Goal: Task Accomplishment & Management: Use online tool/utility

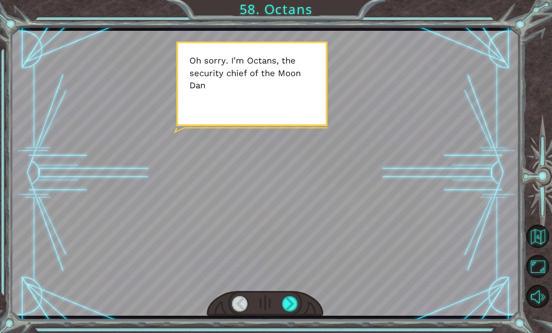
click at [299, 297] on div at bounding box center [265, 304] width 117 height 26
click at [541, 248] on button "Back to Map" at bounding box center [537, 236] width 23 height 23
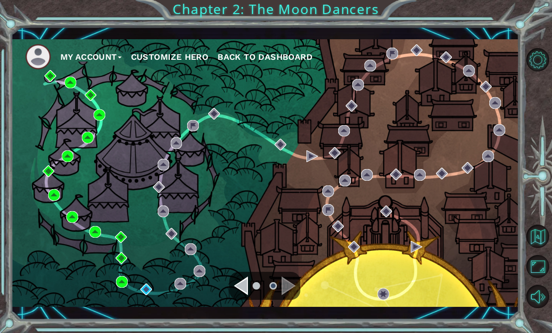
click at [246, 62] on span "Back to Dashboard" at bounding box center [264, 57] width 95 height 10
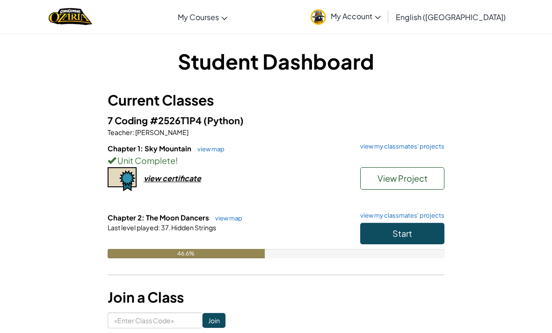
click at [375, 180] on button "View Project" at bounding box center [402, 178] width 84 height 22
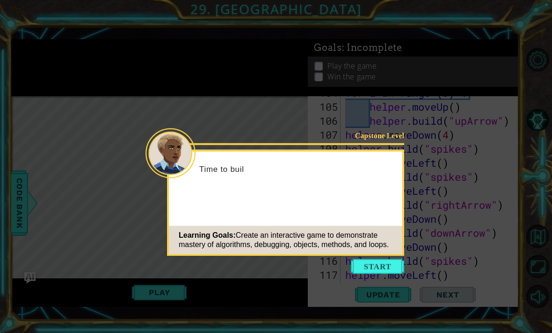
scroll to position [1879, 0]
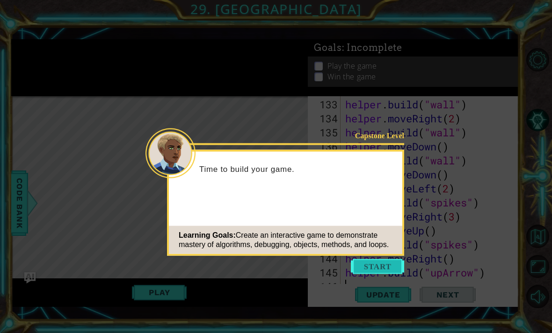
click at [374, 269] on button "Start" at bounding box center [377, 266] width 53 height 15
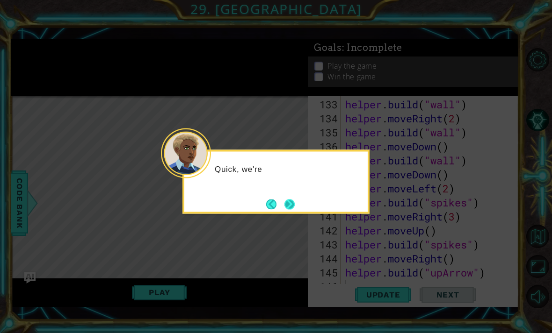
click at [293, 200] on button "Next" at bounding box center [289, 205] width 12 height 12
click at [293, 201] on button "Next" at bounding box center [289, 204] width 17 height 17
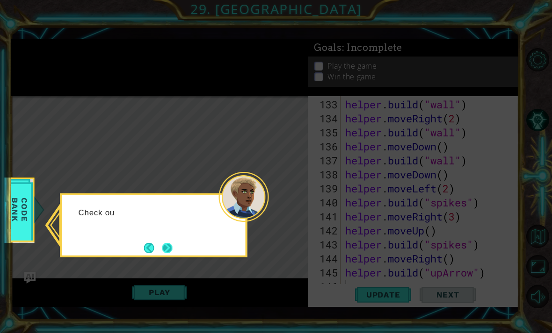
click at [171, 243] on button "Next" at bounding box center [166, 247] width 17 height 17
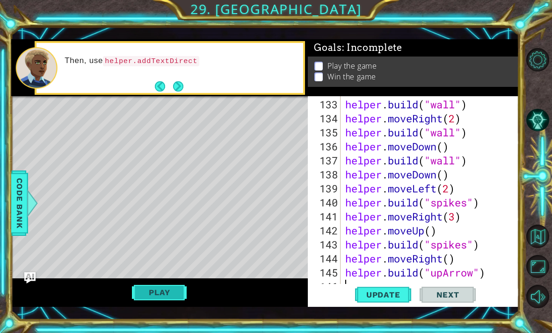
click at [152, 296] on button "Play" at bounding box center [159, 293] width 55 height 18
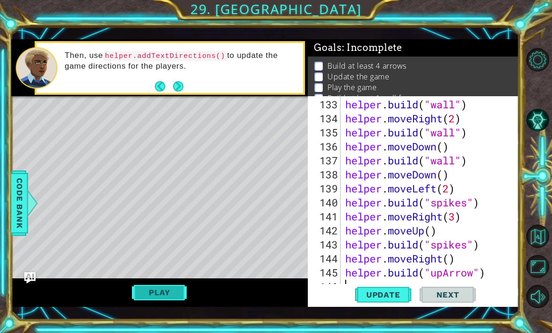
click at [155, 295] on button "Play" at bounding box center [159, 293] width 55 height 18
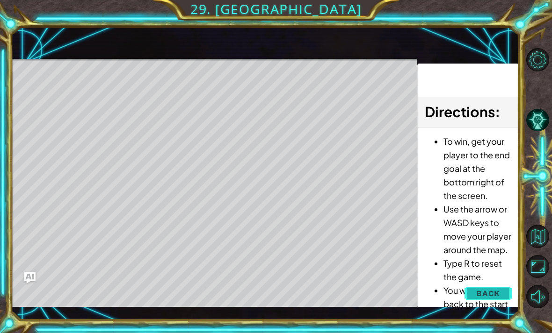
click at [484, 302] on button "Back" at bounding box center [487, 293] width 47 height 19
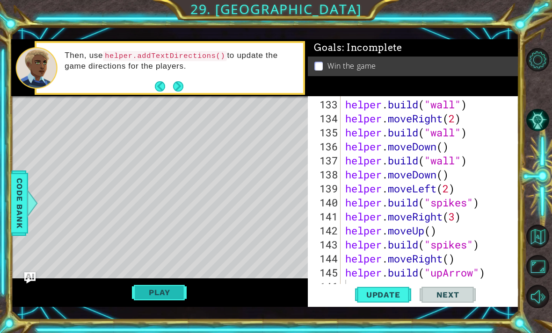
click at [158, 295] on button "Play" at bounding box center [159, 293] width 55 height 18
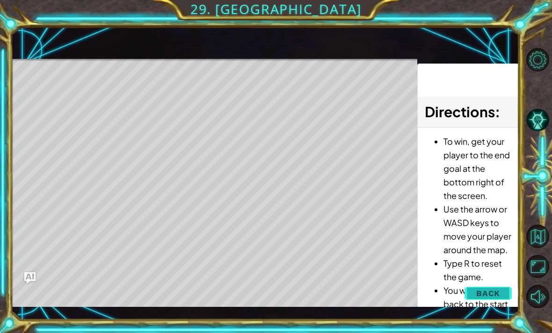
click at [487, 302] on button "Back" at bounding box center [487, 293] width 47 height 19
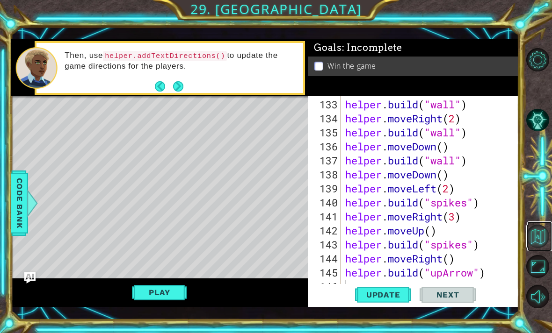
click at [539, 248] on button "Back to Map" at bounding box center [537, 236] width 23 height 23
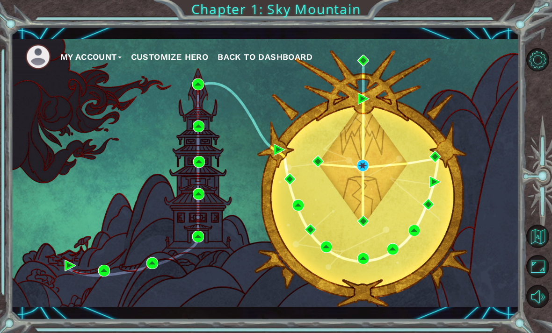
click at [252, 58] on span "Back to Dashboard" at bounding box center [264, 57] width 95 height 10
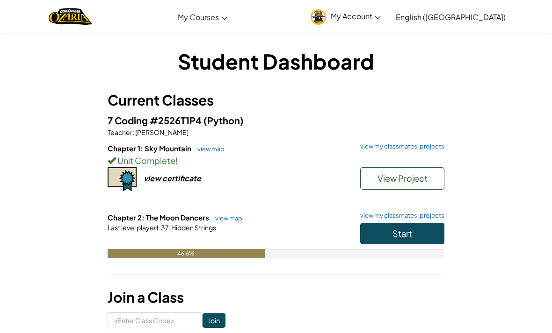
click at [375, 151] on h6 "Chapter 1: Sky Mountain view map view my classmates' projects" at bounding box center [276, 149] width 337 height 10
click at [426, 186] on button "View Project" at bounding box center [402, 178] width 84 height 22
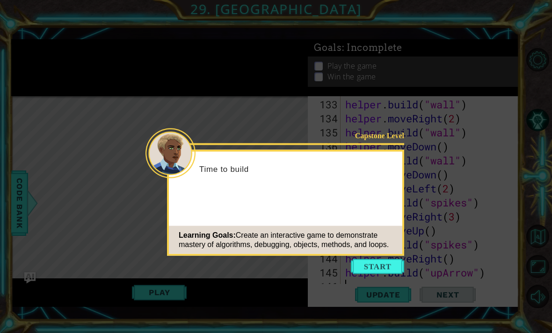
scroll to position [1879, 0]
click at [382, 262] on button "Start" at bounding box center [377, 266] width 53 height 15
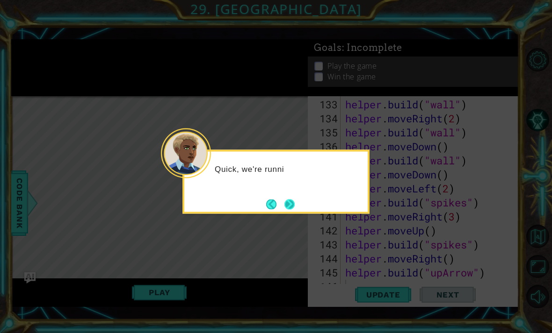
click at [293, 211] on button "Next" at bounding box center [289, 204] width 13 height 13
click at [294, 205] on button "Next" at bounding box center [289, 204] width 10 height 10
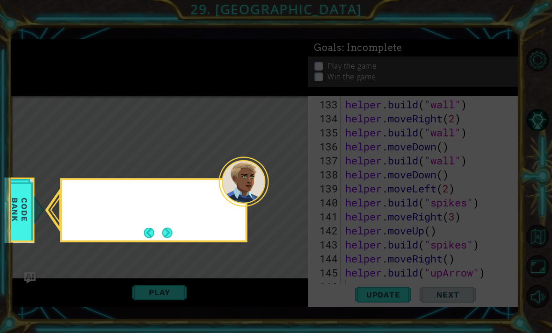
click at [290, 207] on icon at bounding box center [276, 166] width 552 height 333
click at [167, 233] on button "Next" at bounding box center [167, 233] width 14 height 14
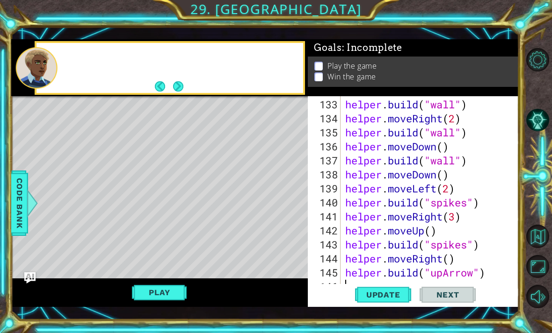
scroll to position [5, 0]
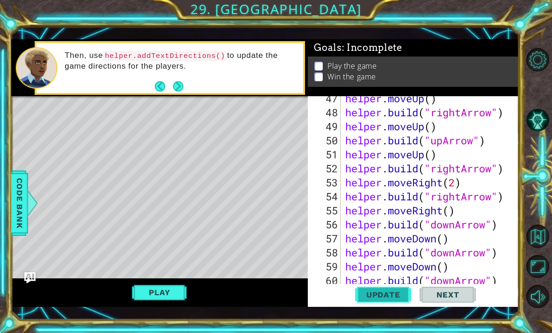
click at [374, 297] on span "Update" at bounding box center [383, 294] width 53 height 9
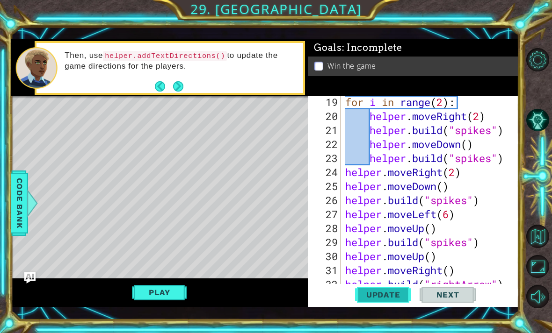
scroll to position [0, 0]
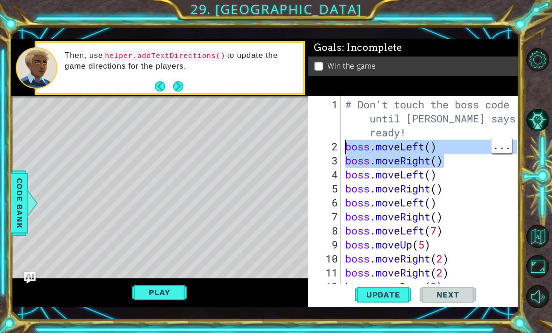
click at [466, 201] on div "# Don't touch the boss code until [PERSON_NAME] says you're ready! boss . moveL…" at bounding box center [432, 224] width 178 height 252
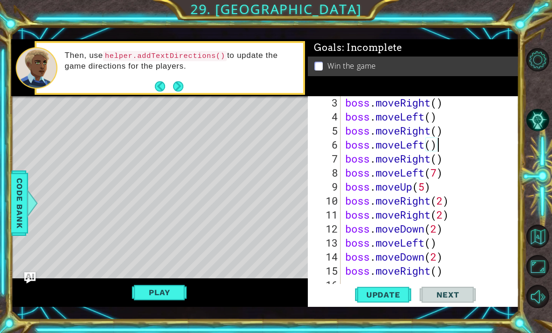
scroll to position [57, 0]
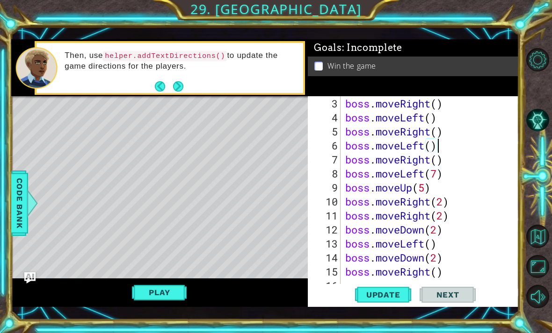
type textarea "boss.moveRight()"
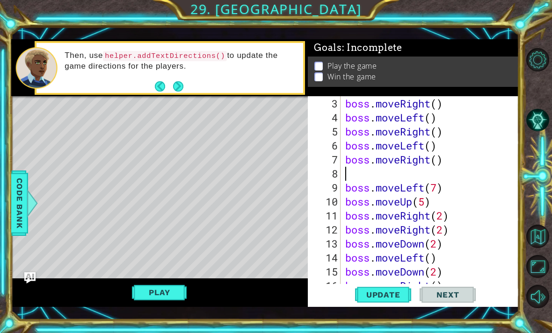
paste textarea "boss.moveRight()"
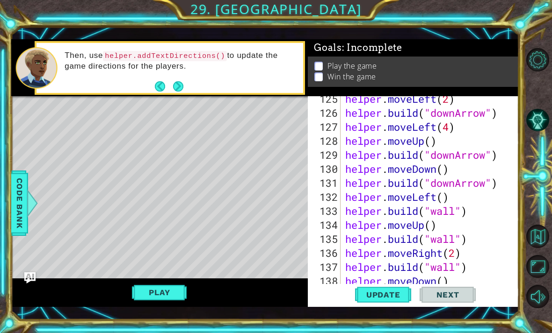
scroll to position [1907, 0]
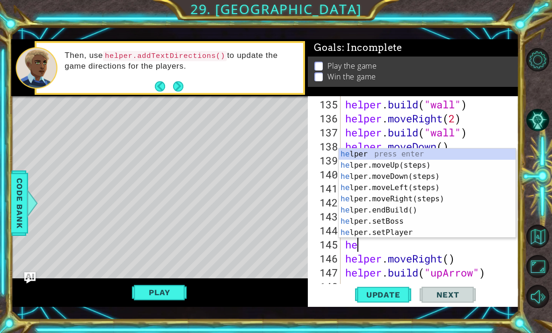
type textarea "h"
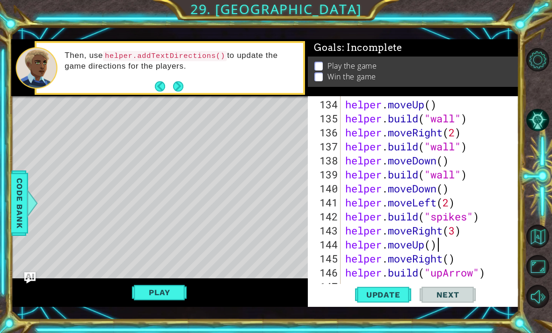
scroll to position [1893, 0]
click at [378, 299] on span "Update" at bounding box center [383, 294] width 53 height 9
type textarea "[DOMAIN_NAME]("upArrow")"
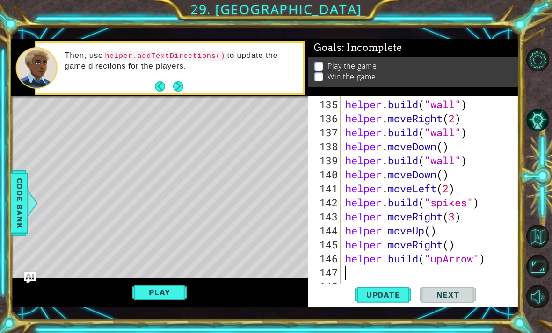
scroll to position [1907, 0]
type textarea "h"
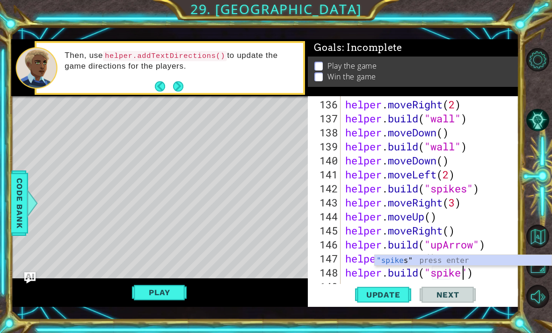
scroll to position [0, 6]
type textarea "[DOMAIN_NAME]("spikes")"
click at [391, 288] on button "Update" at bounding box center [383, 294] width 56 height 21
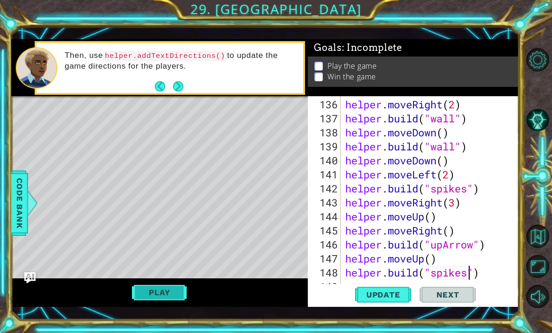
click at [157, 293] on button "Play" at bounding box center [159, 293] width 55 height 18
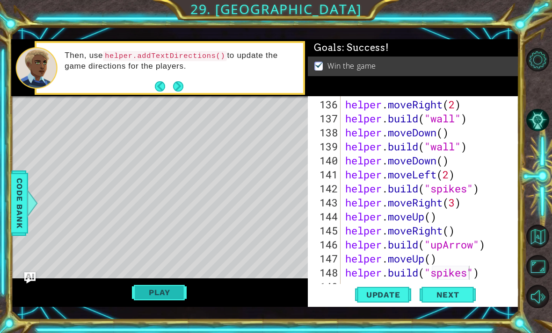
click at [168, 294] on button "Play" at bounding box center [159, 293] width 55 height 18
click at [161, 291] on button "Play" at bounding box center [159, 293] width 55 height 18
click at [537, 248] on button "Back to Map" at bounding box center [537, 236] width 23 height 23
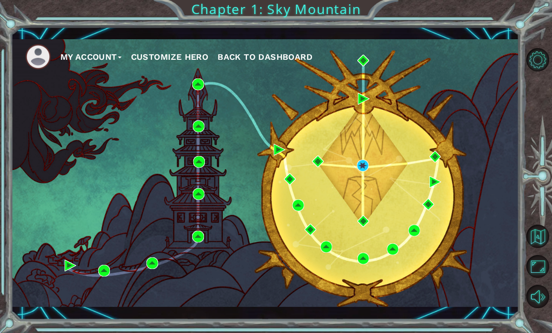
click at [279, 51] on button "Back to Dashboard" at bounding box center [264, 57] width 95 height 14
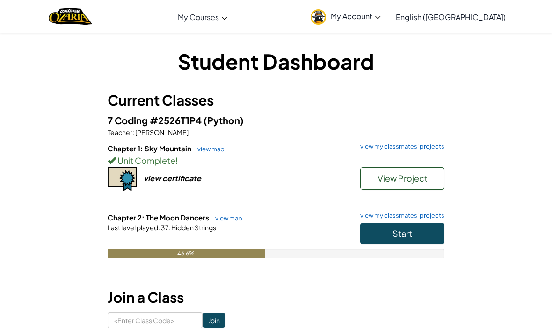
click at [402, 141] on div "7 Coding #2526T1P4 (Python) Teacher : [PERSON_NAME] Chapter 1: Sky Mountain vie…" at bounding box center [276, 192] width 337 height 159
click at [392, 147] on link "view my classmates' projects" at bounding box center [399, 147] width 89 height 6
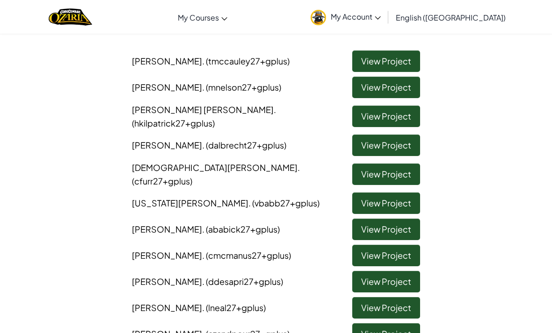
scroll to position [84, 0]
click at [370, 92] on link "View Project" at bounding box center [386, 88] width 68 height 22
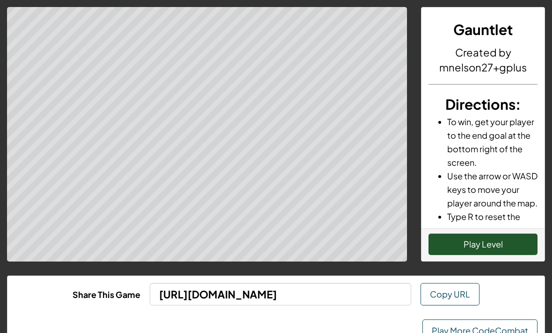
click at [477, 240] on button "Play Level" at bounding box center [482, 245] width 109 height 22
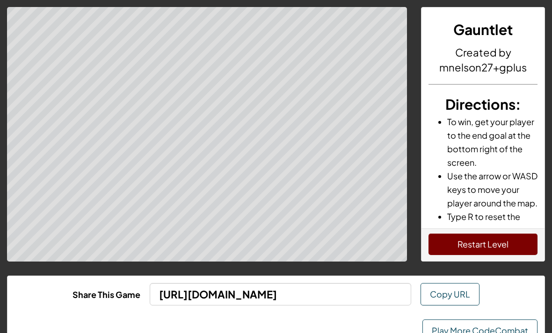
click at [468, 244] on button "Restart Level" at bounding box center [482, 245] width 109 height 22
click at [464, 226] on li "Type R to reset the game." at bounding box center [492, 223] width 90 height 27
click at [464, 248] on button "Restart Level" at bounding box center [482, 245] width 109 height 22
click at [446, 245] on button "Restart Level" at bounding box center [482, 245] width 109 height 22
click at [444, 234] on button "Restart Level" at bounding box center [482, 245] width 109 height 22
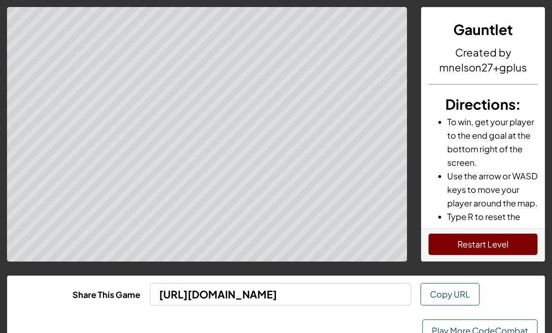
click at [491, 245] on button "Restart Level" at bounding box center [482, 245] width 109 height 22
click at [503, 244] on button "Restart Level" at bounding box center [482, 245] width 109 height 22
click at [469, 266] on div "Gauntlet Created by mnelson27+gplus Directions : To win, get your player to the…" at bounding box center [276, 183] width 552 height 366
click at [473, 240] on button "Restart Level" at bounding box center [482, 245] width 109 height 22
click at [473, 244] on button "Restart Level" at bounding box center [482, 245] width 109 height 22
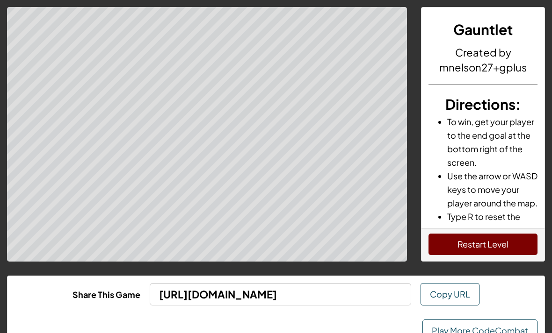
click at [456, 251] on button "Restart Level" at bounding box center [482, 245] width 109 height 22
click at [459, 252] on button "Restart Level" at bounding box center [482, 245] width 109 height 22
click at [455, 240] on button "Restart Level" at bounding box center [482, 245] width 109 height 22
click at [433, 251] on button "Restart Level" at bounding box center [482, 245] width 109 height 22
click at [481, 250] on button "Restart Level" at bounding box center [482, 245] width 109 height 22
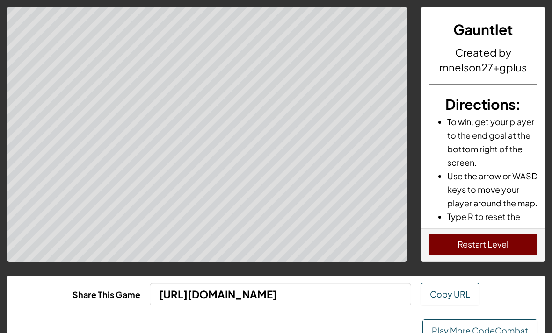
click at [463, 252] on button "Restart Level" at bounding box center [482, 245] width 109 height 22
click at [496, 246] on button "Restart Level" at bounding box center [482, 245] width 109 height 22
click at [483, 321] on link "Play More CodeCombat" at bounding box center [479, 331] width 115 height 22
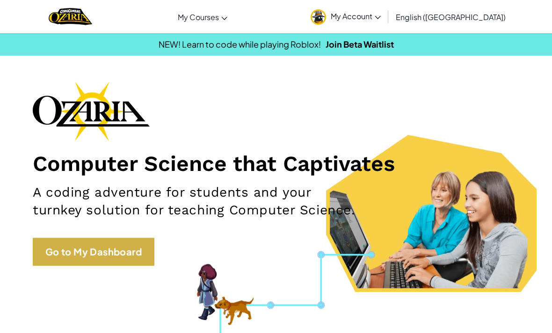
click at [88, 263] on link "Go to My Dashboard" at bounding box center [94, 252] width 122 height 28
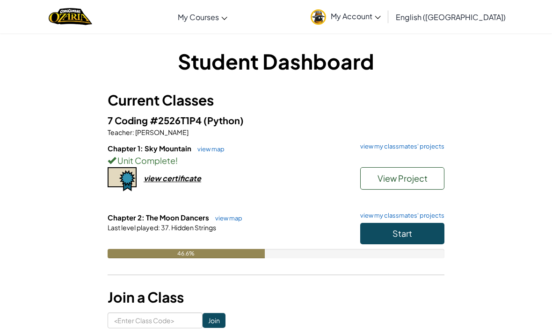
click at [400, 138] on div "7 Coding #2526T1P4 (Python) Teacher : [PERSON_NAME] Chapter 1: Sky Mountain vie…" at bounding box center [276, 192] width 337 height 159
click at [403, 145] on link "view my classmates' projects" at bounding box center [399, 147] width 89 height 6
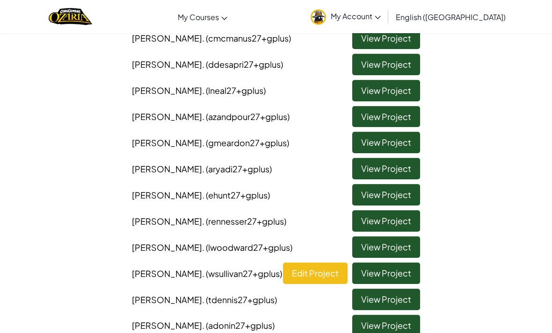
scroll to position [304, 0]
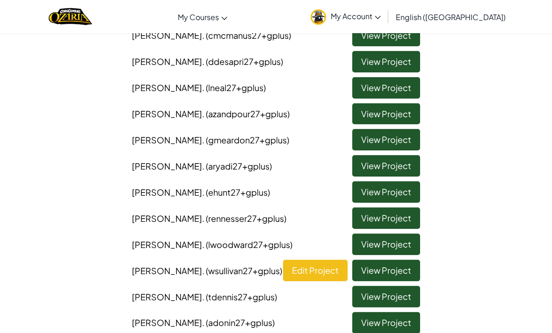
click at [385, 208] on link "View Project" at bounding box center [386, 219] width 68 height 22
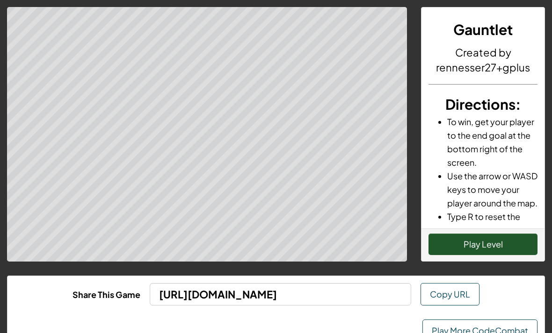
click at [468, 251] on button "Play Level" at bounding box center [482, 245] width 109 height 22
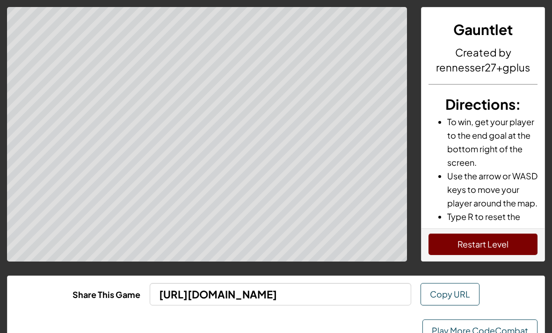
click at [493, 332] on link "Play More CodeCombat" at bounding box center [479, 331] width 115 height 22
